Goal: Information Seeking & Learning: Check status

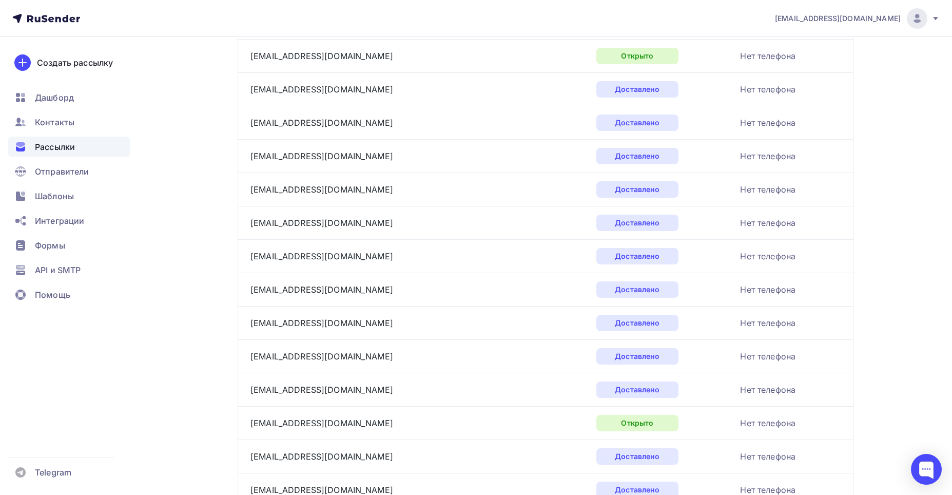
scroll to position [1214, 0]
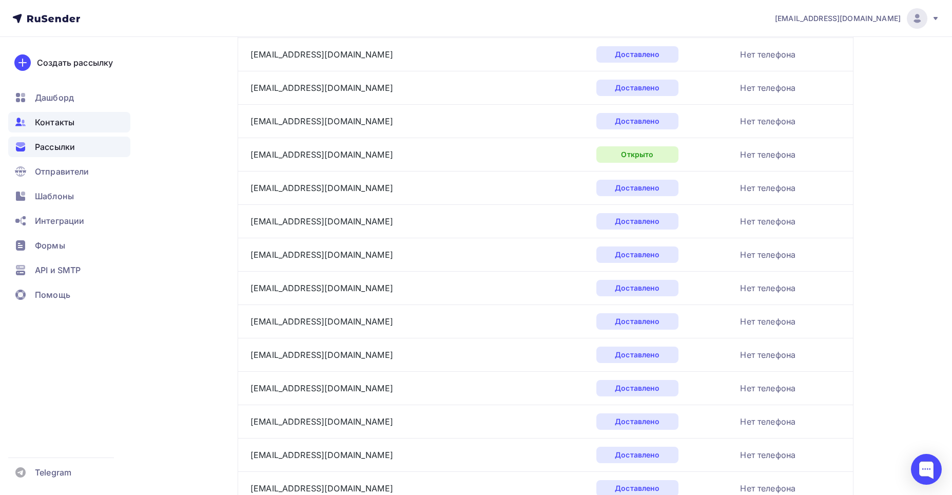
click at [48, 119] on span "Контакты" at bounding box center [55, 122] width 40 height 12
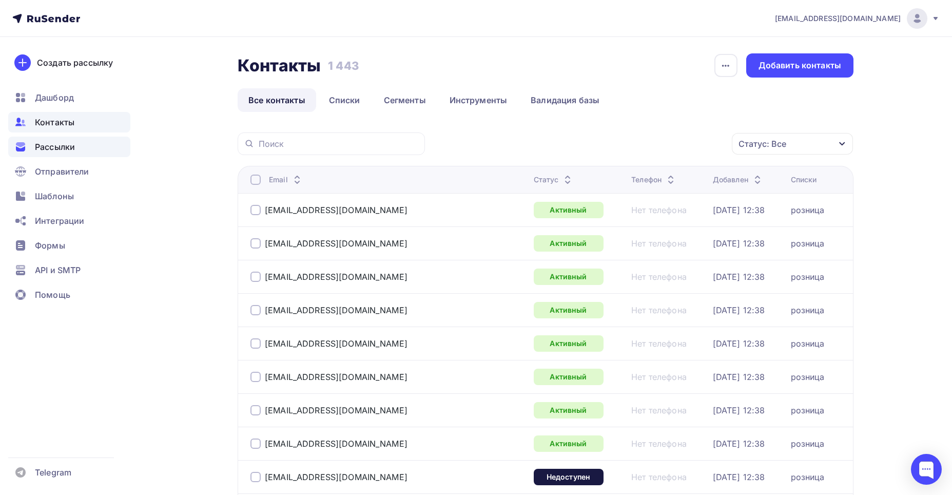
click at [56, 146] on span "Рассылки" at bounding box center [55, 147] width 40 height 12
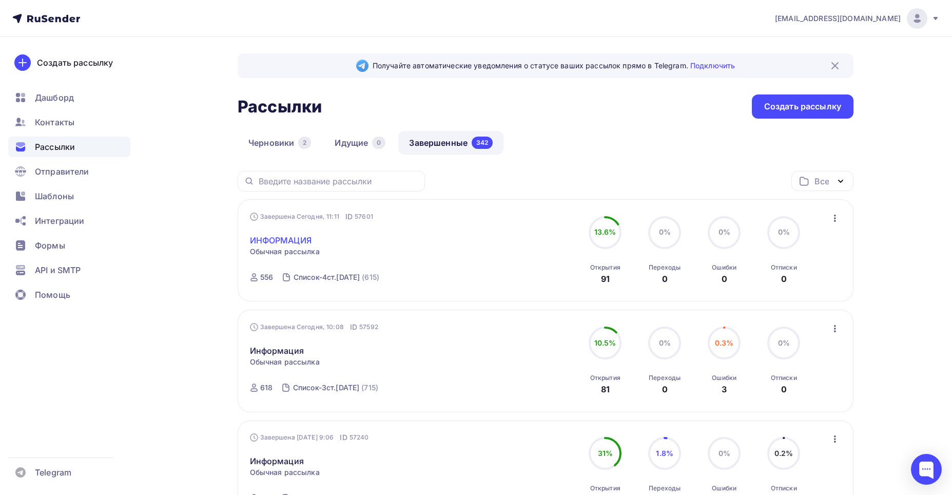
click at [263, 241] on link "ИНФОРМАЦИЯ" at bounding box center [281, 240] width 62 height 12
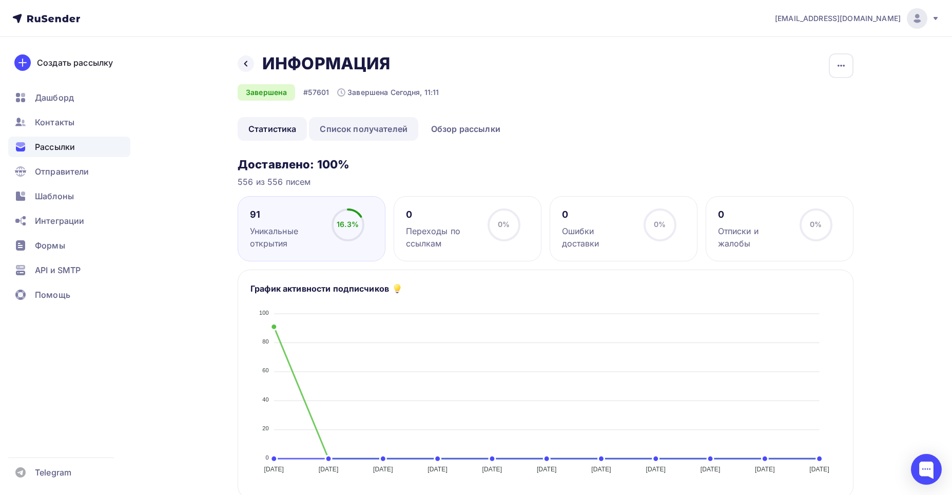
drag, startPoint x: 378, startPoint y: 129, endPoint x: 372, endPoint y: 138, distance: 10.7
click at [378, 129] on link "Список получателей" at bounding box center [363, 129] width 109 height 24
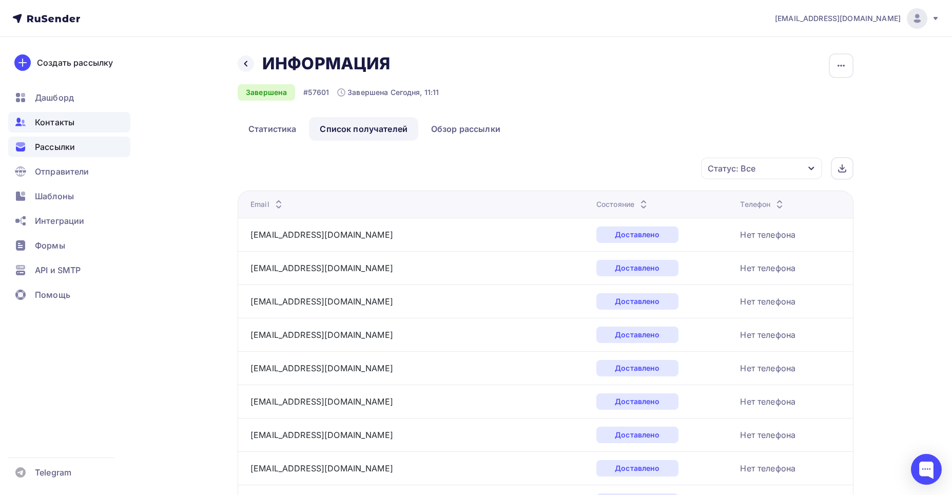
click at [48, 121] on span "Контакты" at bounding box center [55, 122] width 40 height 12
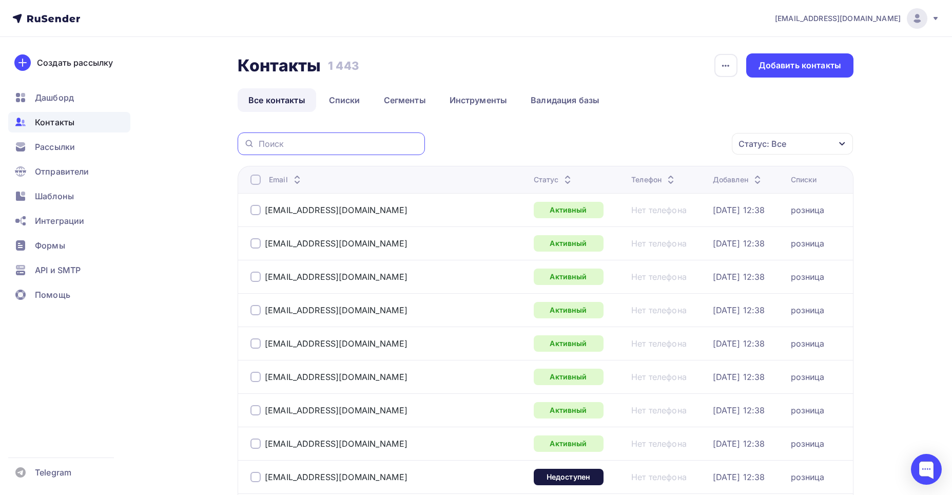
click at [304, 143] on input "text" at bounding box center [339, 143] width 160 height 11
paste input "[EMAIL_ADDRESS][DOMAIN_NAME]"
type input "[EMAIL_ADDRESS][DOMAIN_NAME]"
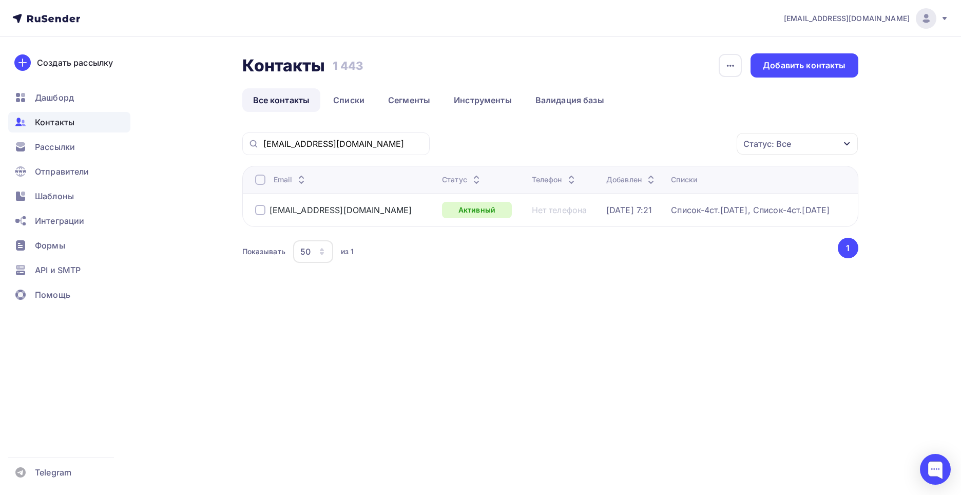
click at [445, 348] on div "[EMAIL_ADDRESS][DOMAIN_NAME] Аккаунт Тарифы Выйти Создать рассылку [GEOGRAPHIC_…" at bounding box center [480, 247] width 961 height 495
click at [50, 120] on span "Контакты" at bounding box center [55, 122] width 40 height 12
click at [351, 146] on input "[EMAIL_ADDRESS][DOMAIN_NAME]" at bounding box center [343, 143] width 160 height 11
drag, startPoint x: 283, startPoint y: 141, endPoint x: 259, endPoint y: 143, distance: 24.8
click at [259, 143] on div "[EMAIL_ADDRESS][DOMAIN_NAME]" at bounding box center [335, 143] width 187 height 23
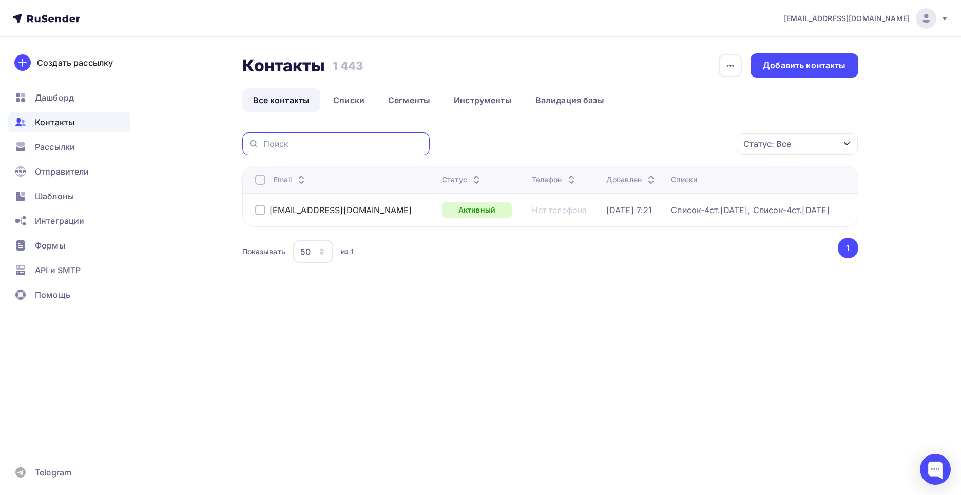
paste input "[DATE][EMAIL_ADDRESS][DOMAIN_NAME]"
type input "[DATE][EMAIL_ADDRESS][DOMAIN_NAME]"
drag, startPoint x: 421, startPoint y: 360, endPoint x: 312, endPoint y: 248, distance: 155.7
click at [420, 359] on div "[EMAIL_ADDRESS][DOMAIN_NAME] Аккаунт Тарифы Выйти Создать рассылку [GEOGRAPHIC_…" at bounding box center [480, 247] width 961 height 495
click at [50, 122] on span "Контакты" at bounding box center [55, 122] width 40 height 12
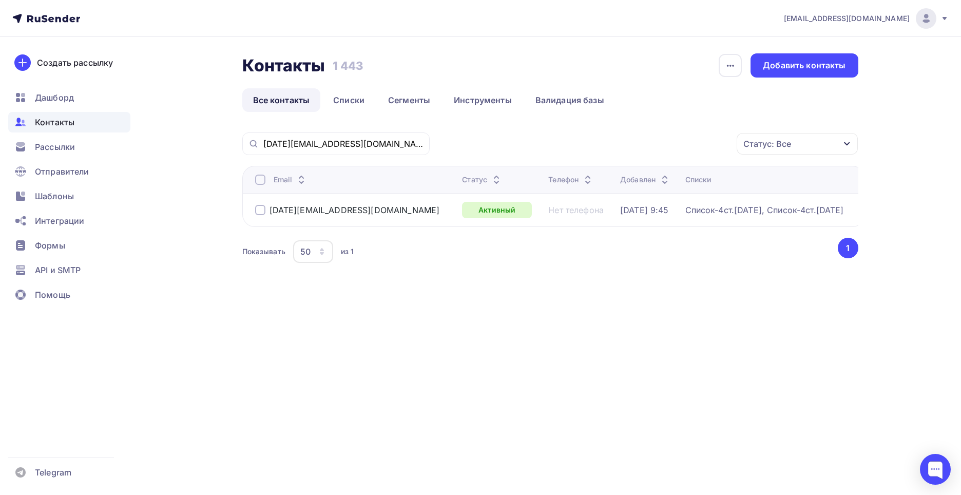
click at [73, 125] on span "Контакты" at bounding box center [55, 122] width 40 height 12
click at [47, 145] on span "Рассылки" at bounding box center [55, 147] width 40 height 12
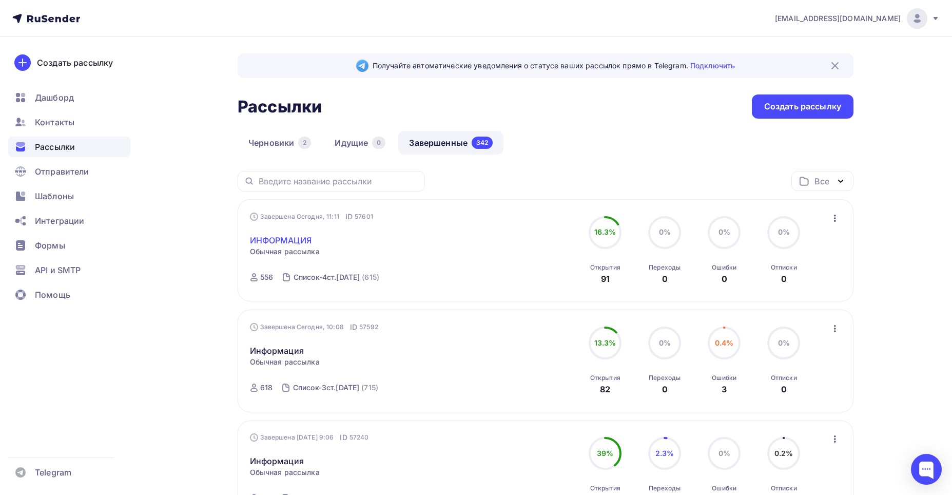
click at [276, 239] on link "ИНФОРМАЦИЯ" at bounding box center [281, 240] width 62 height 12
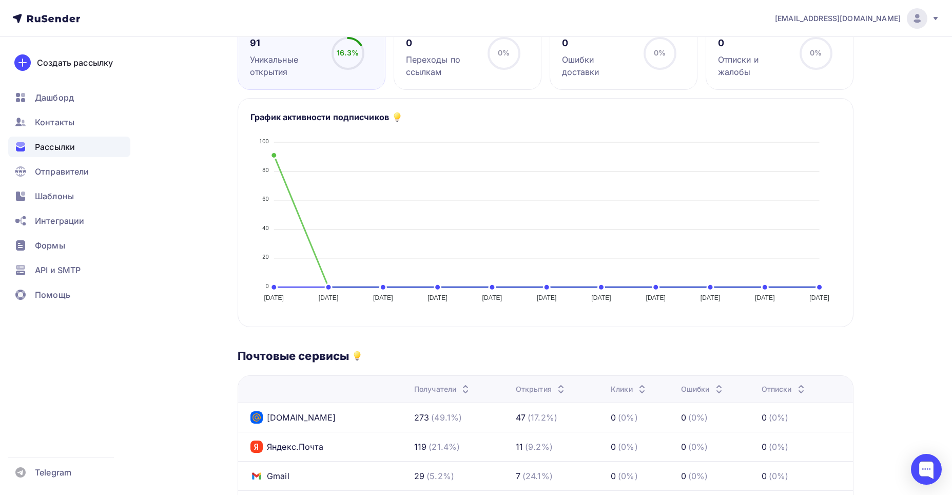
scroll to position [51, 0]
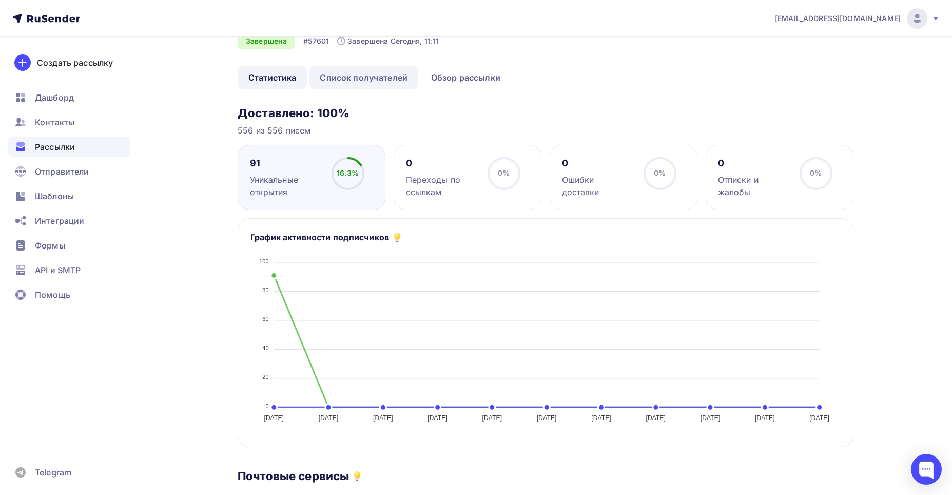
click at [373, 79] on link "Список получателей" at bounding box center [363, 78] width 109 height 24
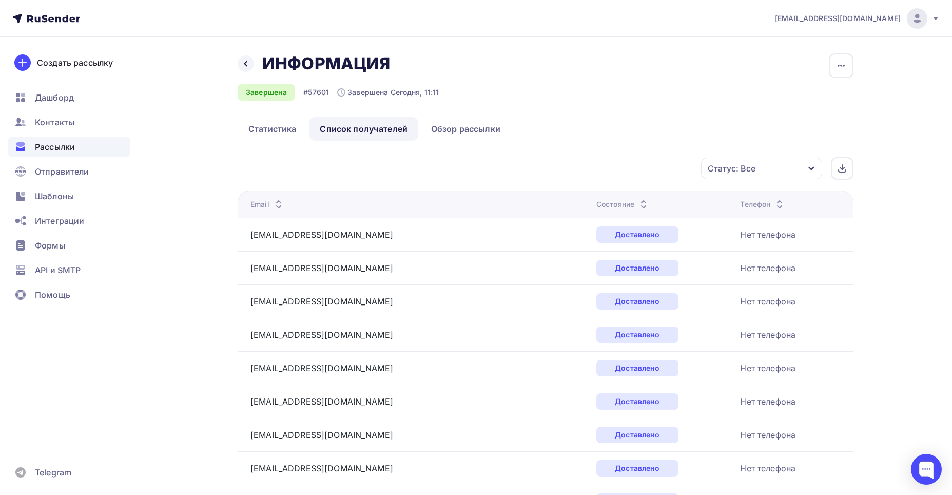
click at [275, 197] on icon at bounding box center [278, 201] width 12 height 12
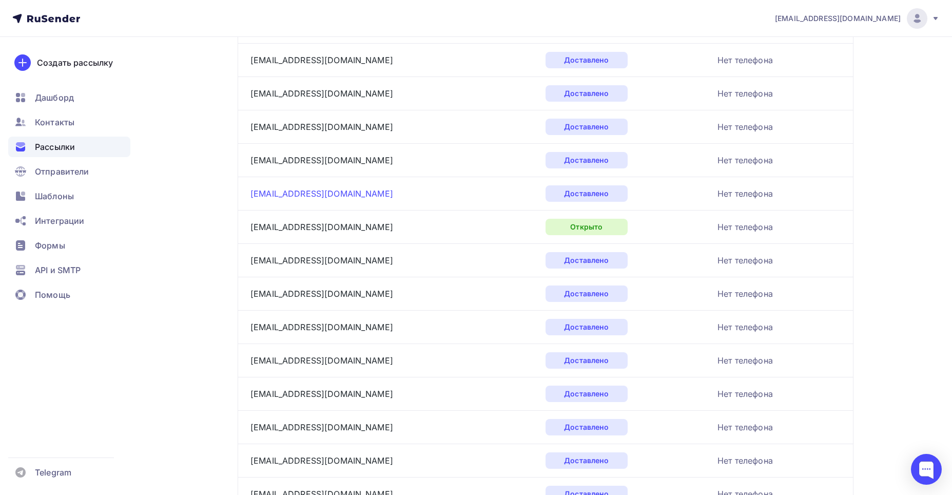
scroll to position [1471, 0]
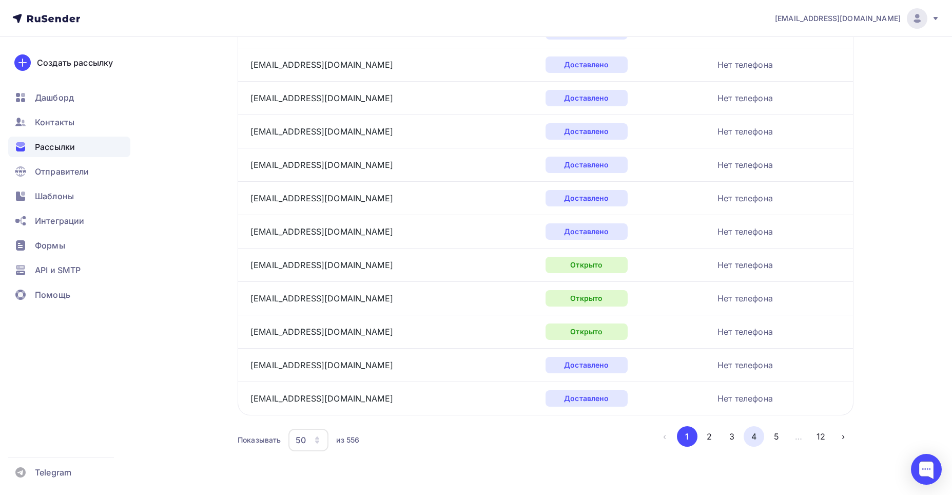
click at [752, 439] on button "4" at bounding box center [753, 436] width 21 height 21
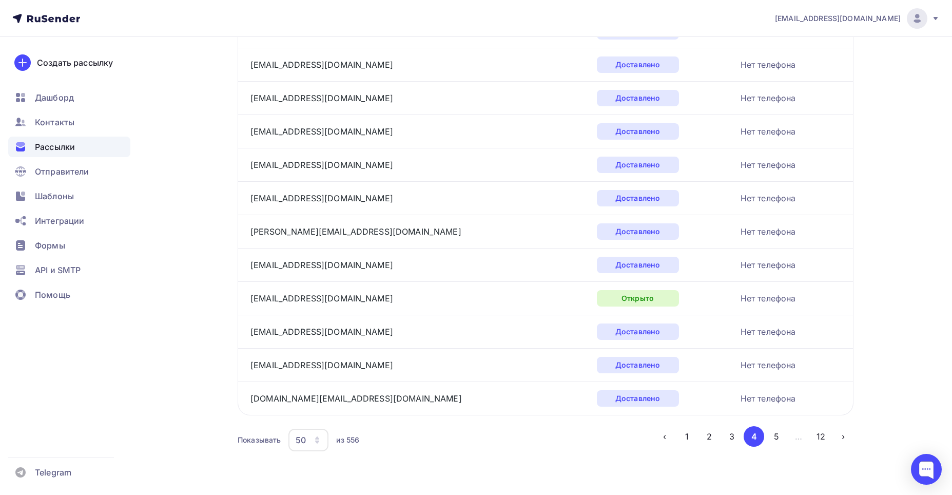
click at [775, 437] on button "5" at bounding box center [776, 436] width 21 height 21
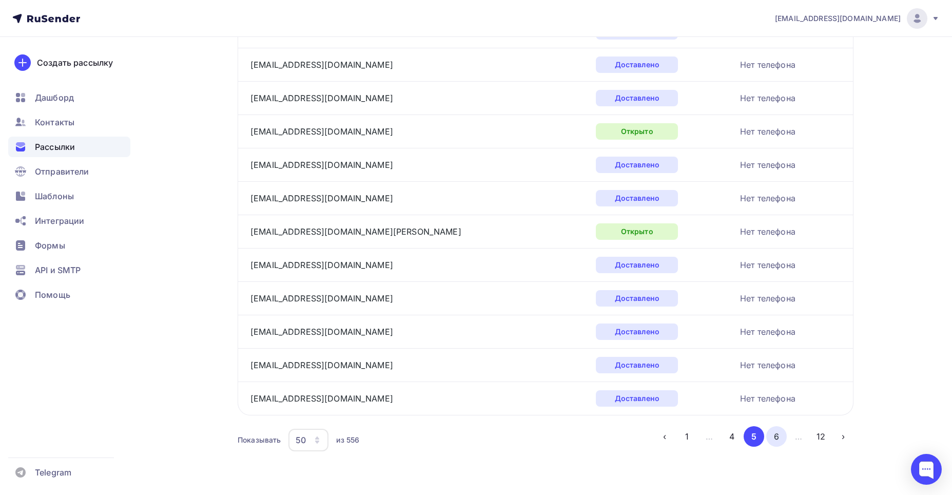
click at [778, 439] on button "6" at bounding box center [776, 436] width 21 height 21
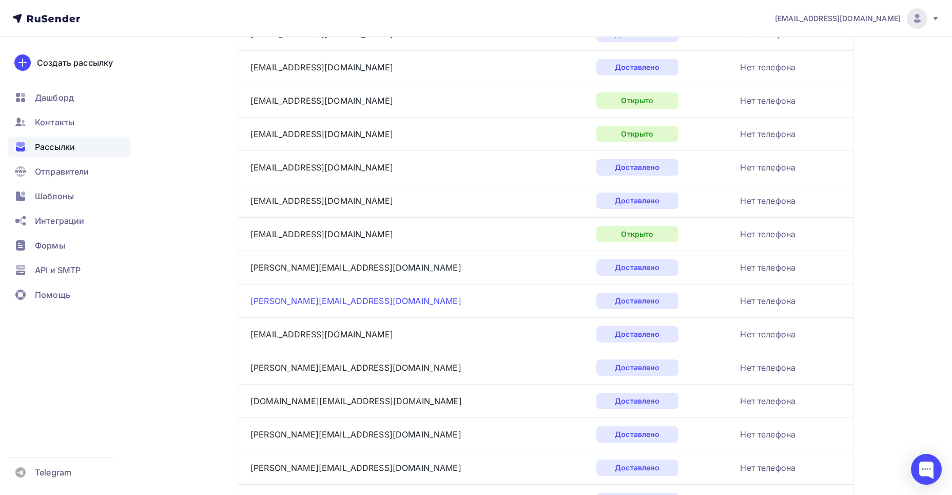
scroll to position [1235, 0]
click at [64, 124] on span "Контакты" at bounding box center [55, 122] width 40 height 12
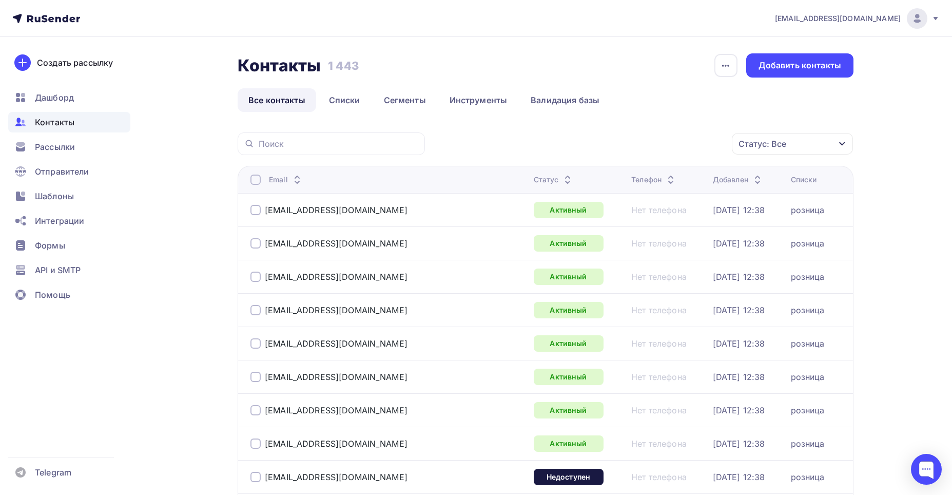
click at [59, 123] on span "Контакты" at bounding box center [55, 122] width 40 height 12
paste input "[DATE][EMAIL_ADDRESS][DOMAIN_NAME]"
type input "[DATE][EMAIL_ADDRESS][DOMAIN_NAME]"
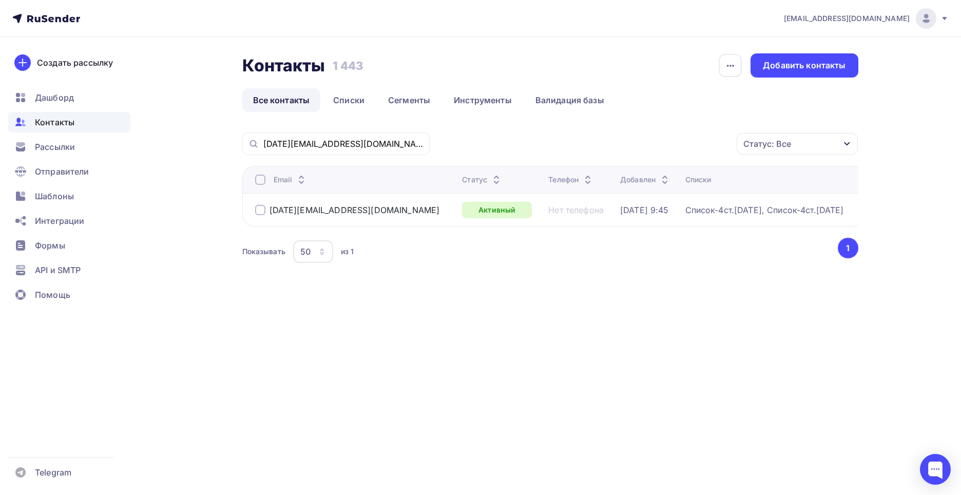
click at [55, 122] on span "Контакты" at bounding box center [55, 122] width 40 height 12
click at [55, 146] on span "Рассылки" at bounding box center [55, 147] width 40 height 12
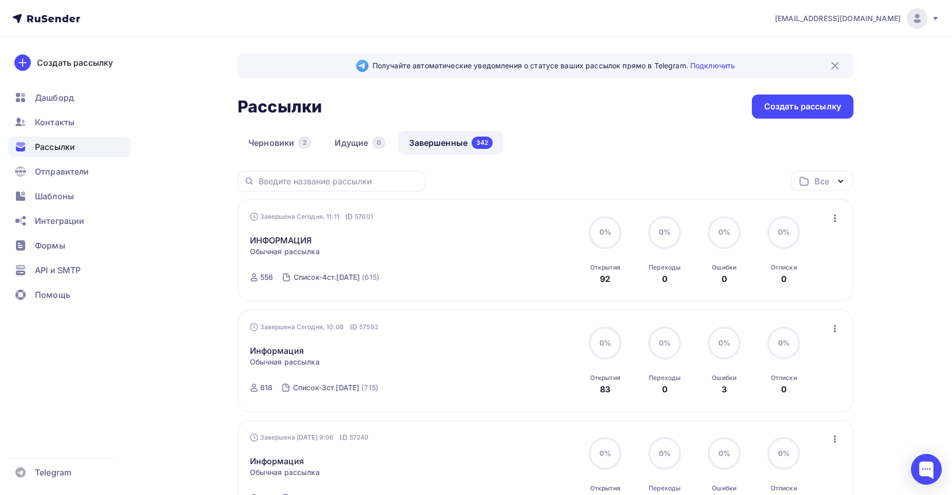
click at [440, 138] on link "Завершенные 342" at bounding box center [450, 143] width 105 height 24
click at [277, 238] on link "ИНФОРМАЦИЯ" at bounding box center [281, 240] width 62 height 12
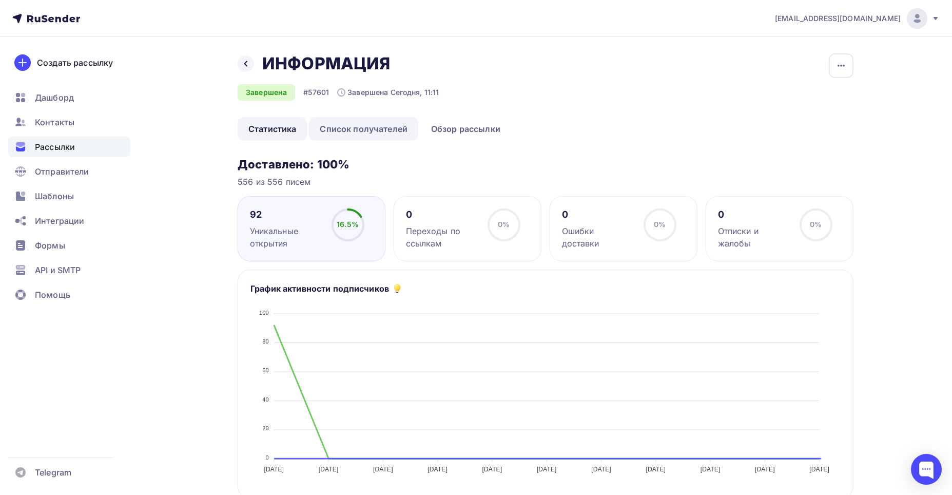
click at [344, 130] on link "Список получателей" at bounding box center [363, 129] width 109 height 24
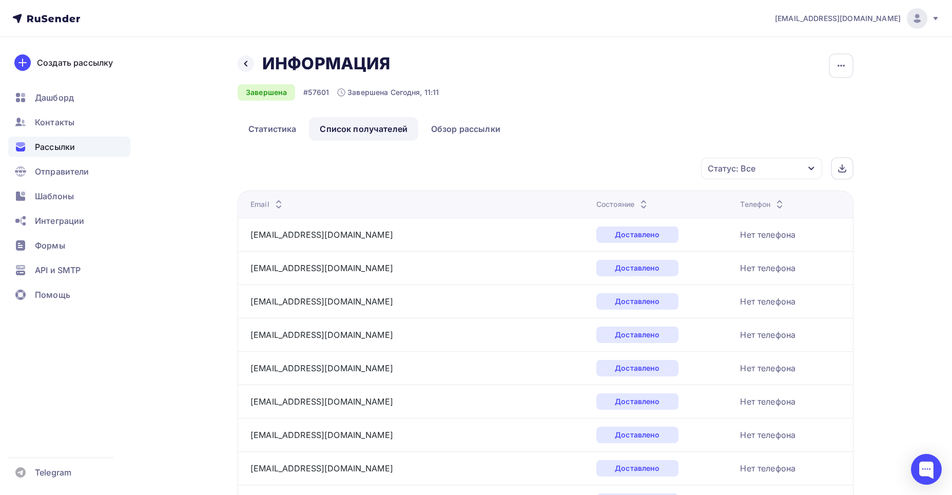
click at [277, 201] on icon at bounding box center [278, 207] width 12 height 12
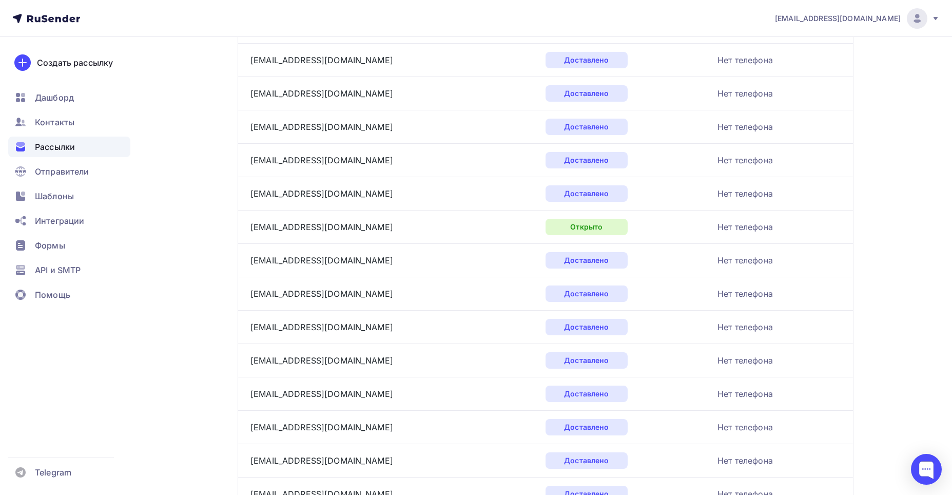
scroll to position [1471, 0]
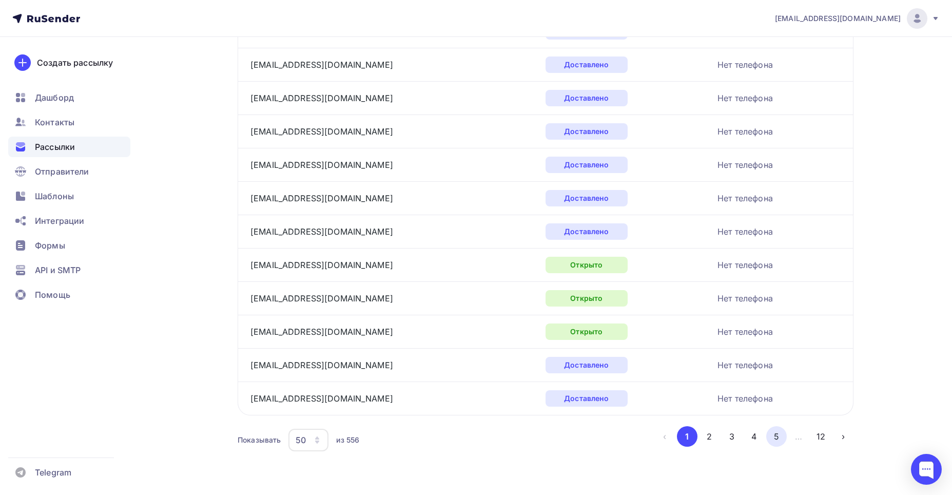
click at [773, 438] on button "5" at bounding box center [776, 436] width 21 height 21
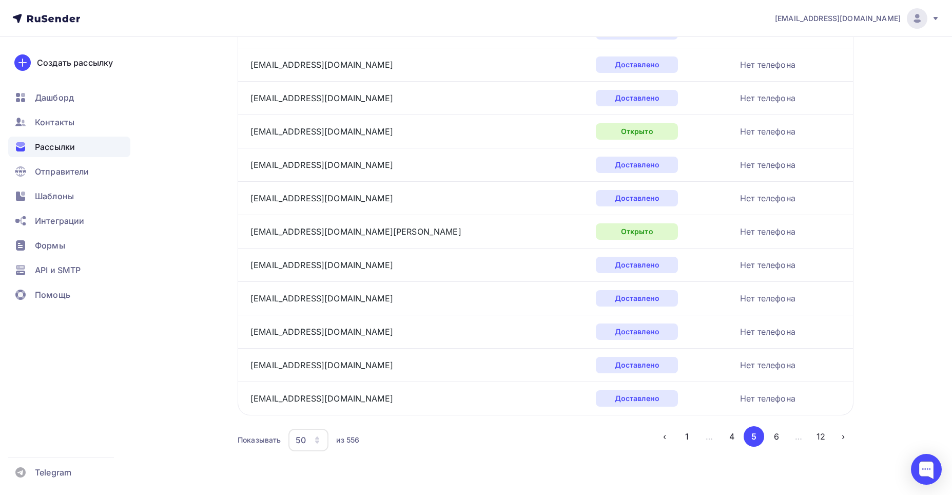
click at [774, 434] on button "6" at bounding box center [776, 436] width 21 height 21
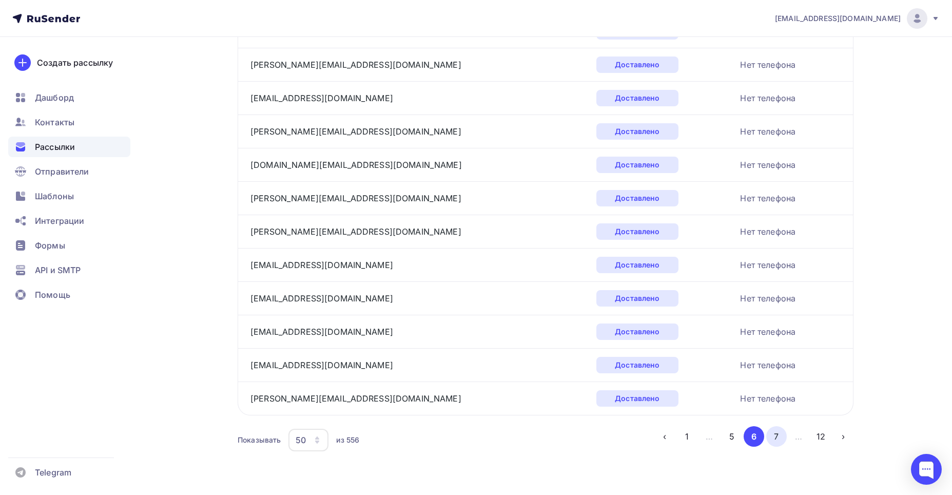
click at [775, 437] on button "7" at bounding box center [776, 436] width 21 height 21
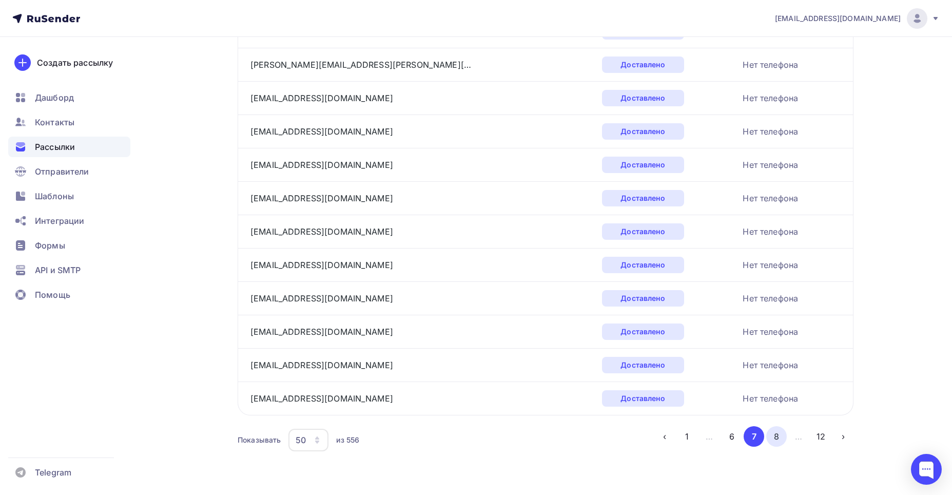
click at [776, 436] on button "8" at bounding box center [776, 436] width 21 height 21
drag, startPoint x: 775, startPoint y: 436, endPoint x: 763, endPoint y: 440, distance: 12.3
click at [775, 437] on button "9" at bounding box center [776, 436] width 21 height 21
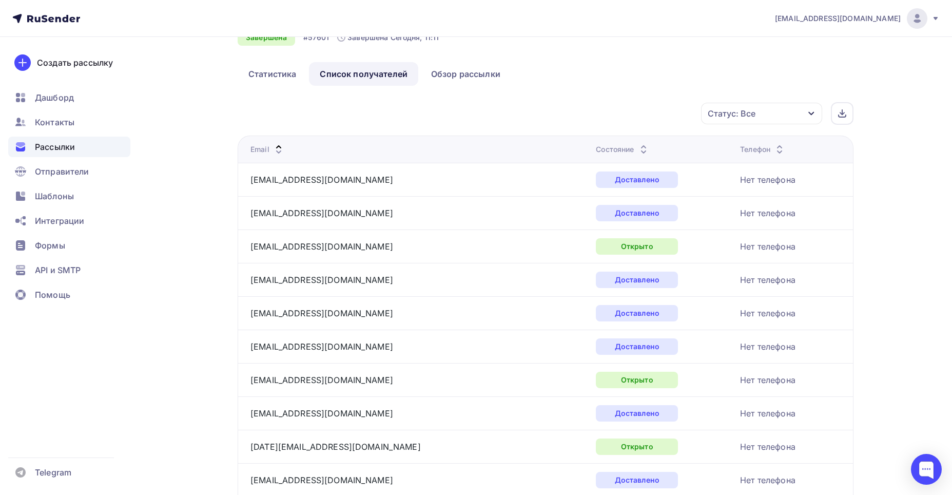
scroll to position [106, 0]
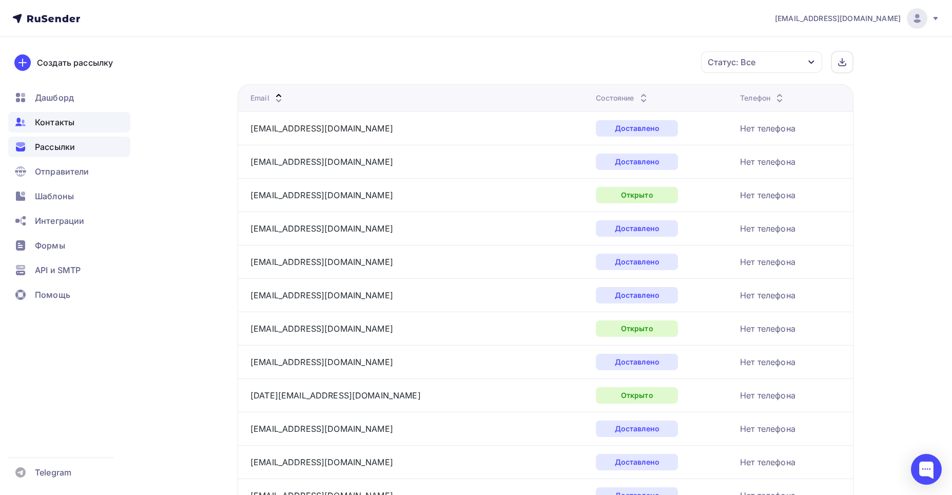
click at [53, 123] on span "Контакты" at bounding box center [55, 122] width 40 height 12
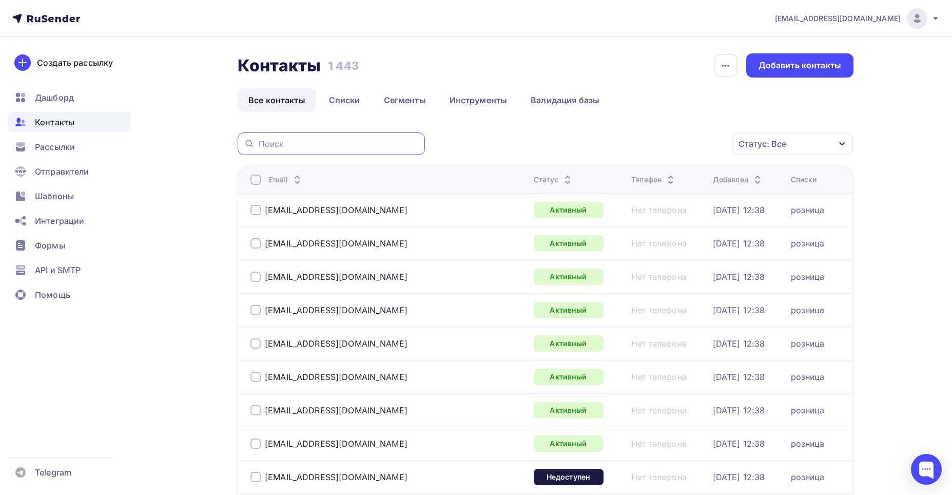
click at [278, 142] on input "text" at bounding box center [339, 143] width 160 height 11
paste input "[EMAIL_ADDRESS][DOMAIN_NAME]"
type input "[EMAIL_ADDRESS][DOMAIN_NAME]"
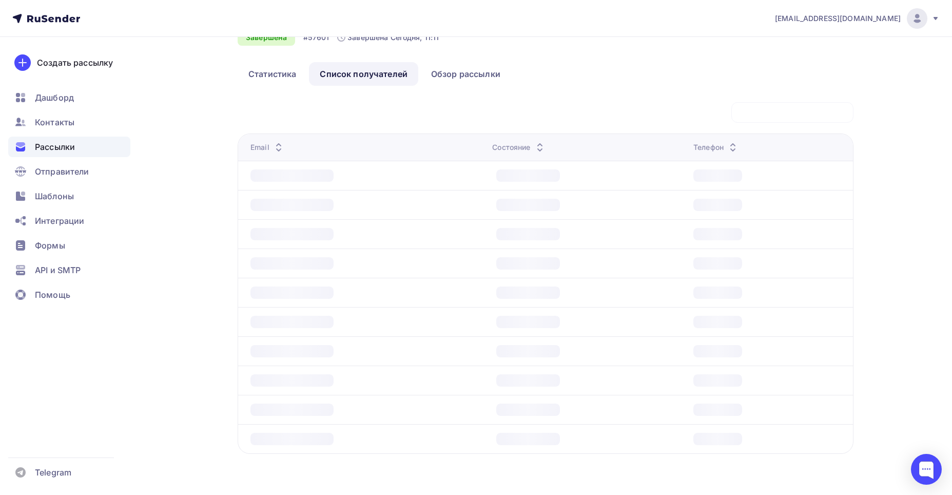
scroll to position [106, 0]
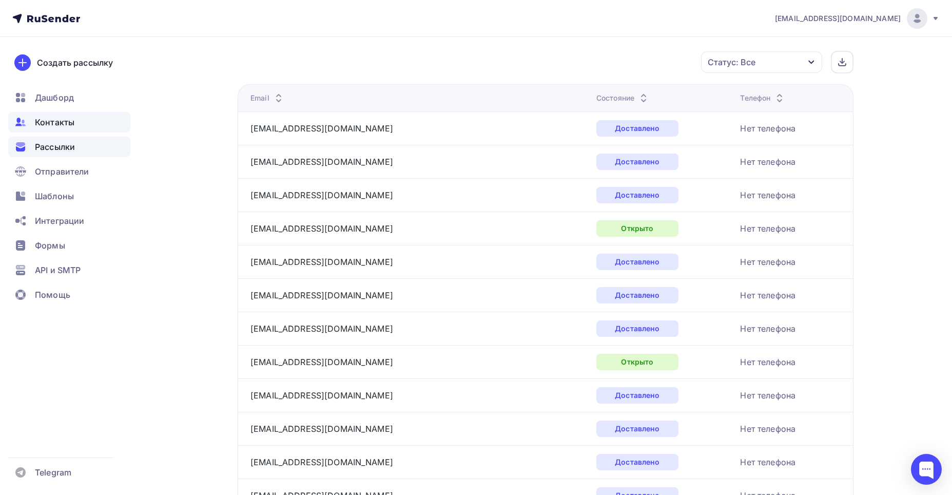
click at [69, 124] on span "Контакты" at bounding box center [55, 122] width 40 height 12
